Goal: Ask a question

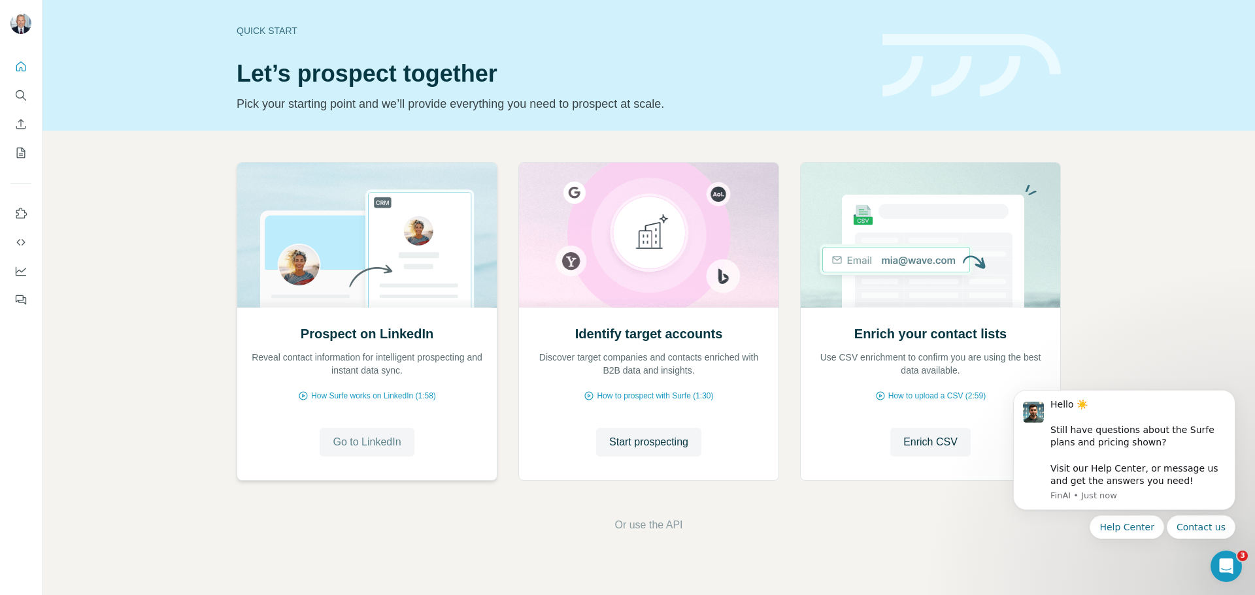
click at [355, 439] on span "Go to LinkedIn" at bounding box center [367, 443] width 68 height 16
click at [655, 525] on span "Or use the API" at bounding box center [648, 525] width 68 height 16
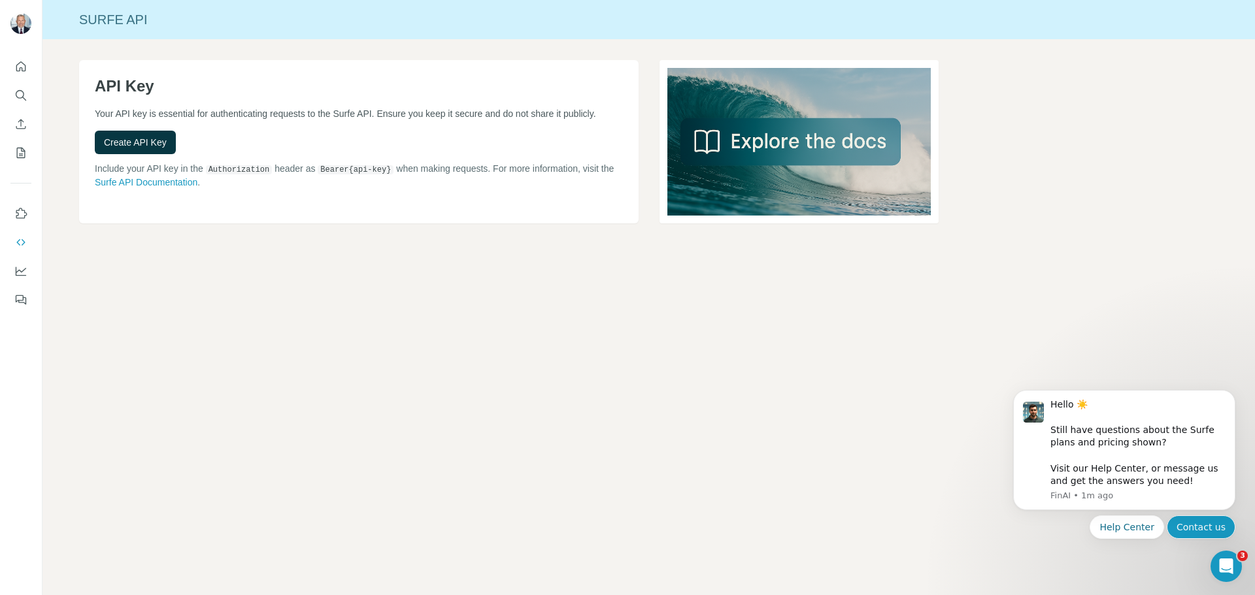
click at [1209, 531] on button "Contact us" at bounding box center [1200, 528] width 69 height 24
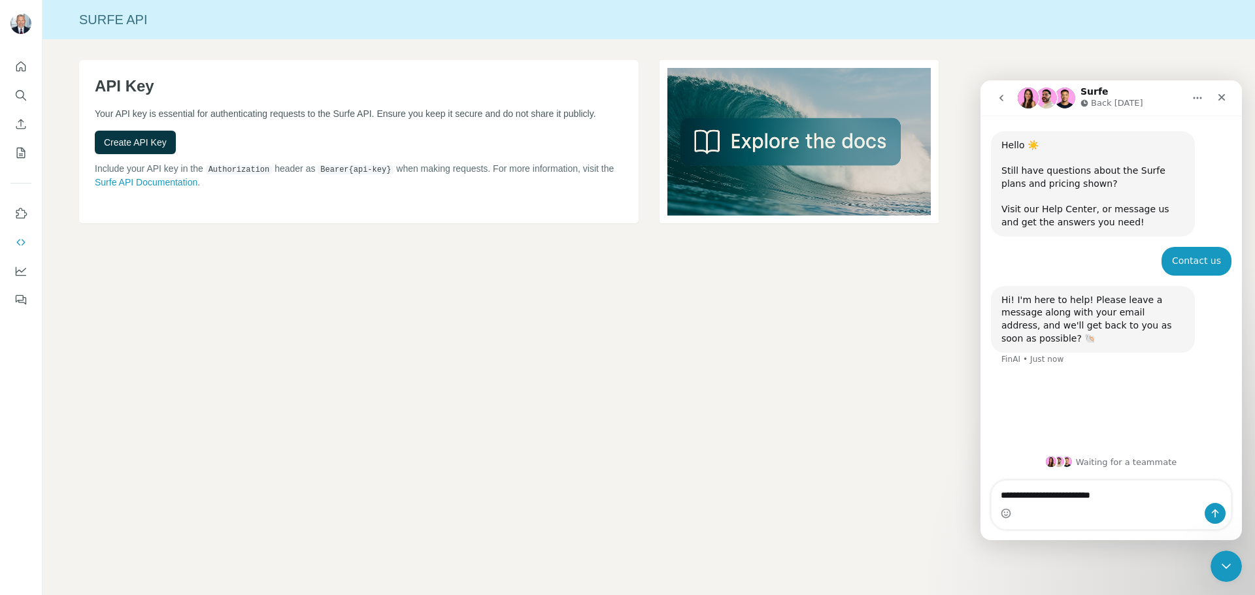
type textarea "**********"
